Goal: Information Seeking & Learning: Learn about a topic

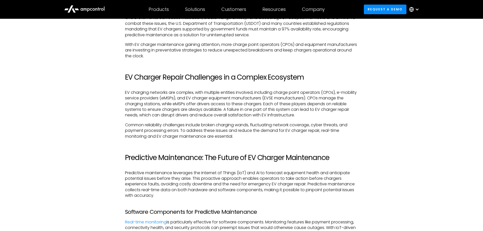
scroll to position [456, 0]
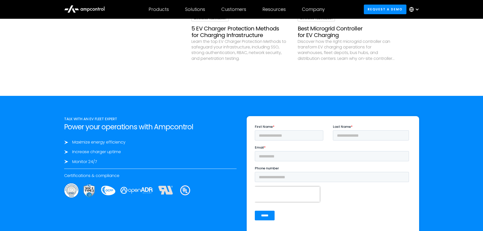
scroll to position [1613, 0]
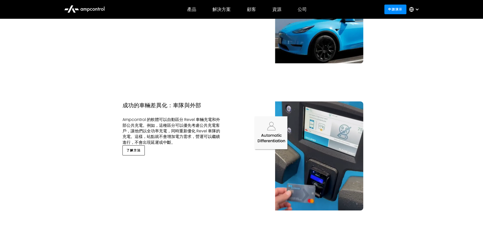
scroll to position [811, 0]
